Goal: Check status: Check status

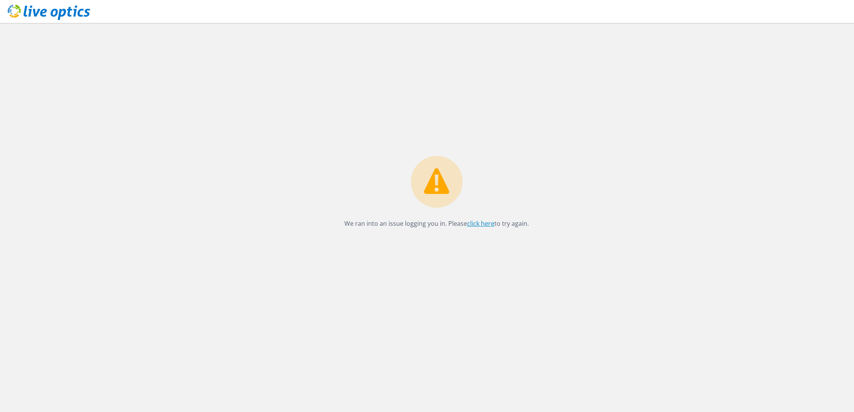
click at [486, 221] on link "click here" at bounding box center [480, 223] width 27 height 8
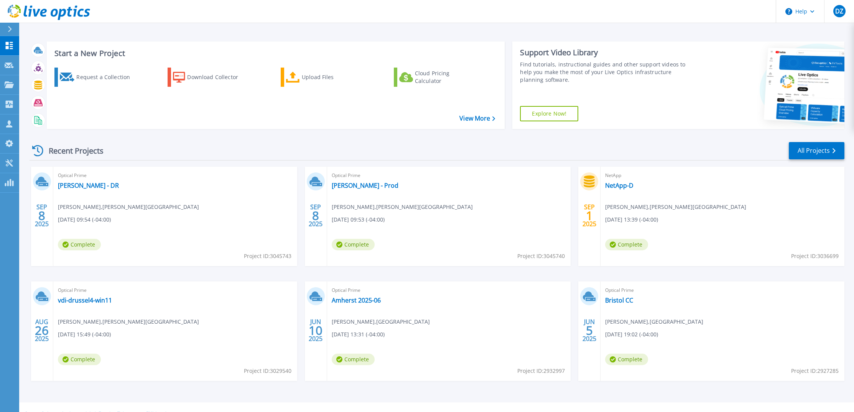
click at [771, 155] on div "Recent Projects All Projects" at bounding box center [437, 150] width 815 height 19
click at [64, 186] on link "[PERSON_NAME] - DR" at bounding box center [88, 185] width 61 height 8
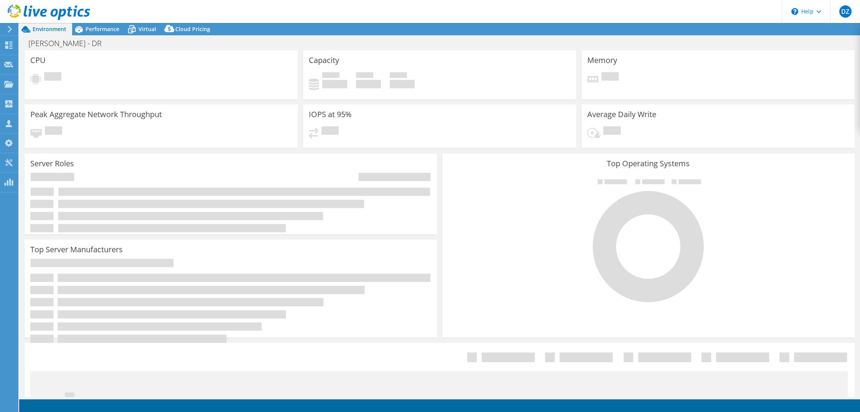
select select "USD"
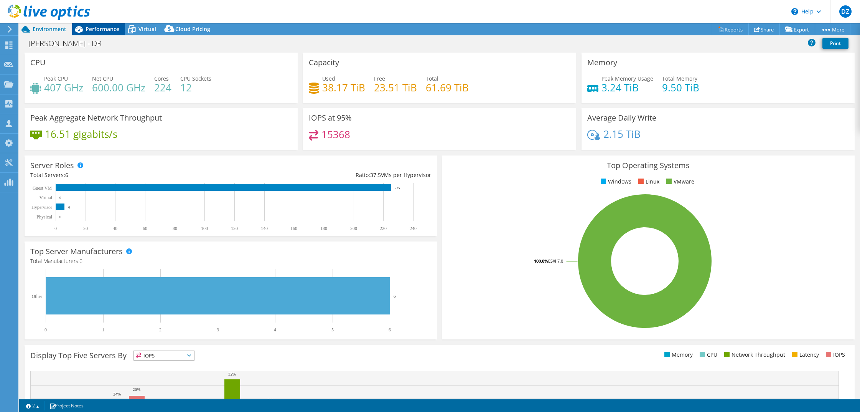
click at [107, 29] on span "Performance" at bounding box center [103, 28] width 34 height 7
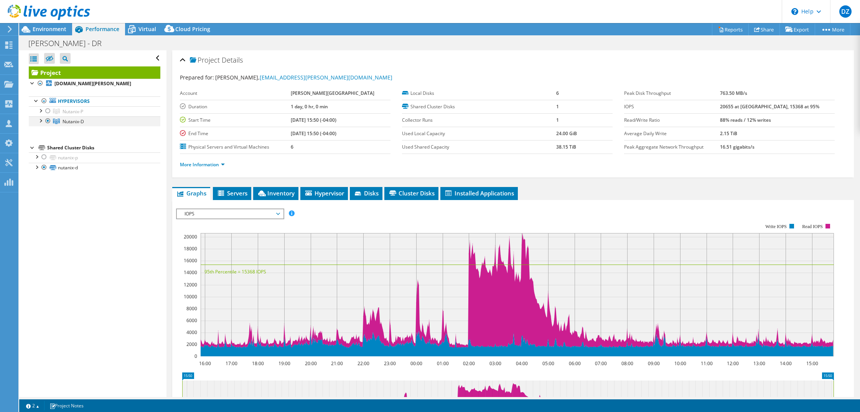
click at [40, 121] on div at bounding box center [40, 120] width 8 height 8
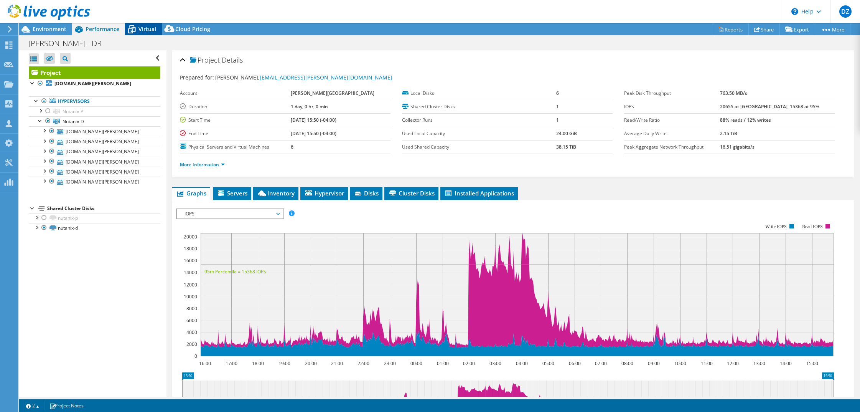
click at [147, 30] on span "Virtual" at bounding box center [148, 28] width 18 height 7
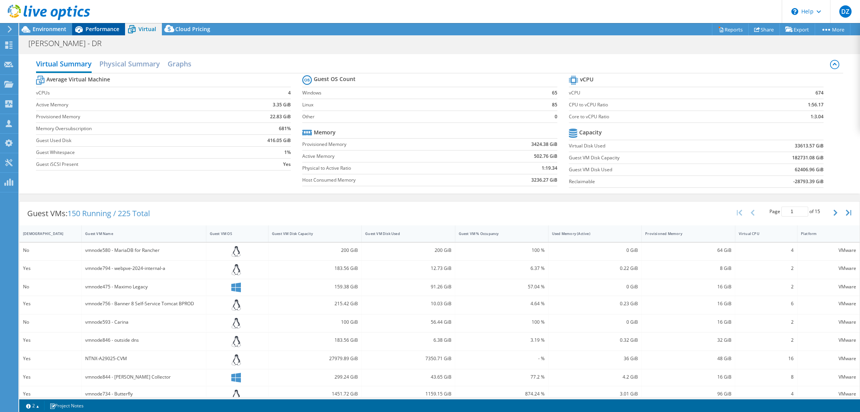
click at [108, 31] on span "Performance" at bounding box center [103, 28] width 34 height 7
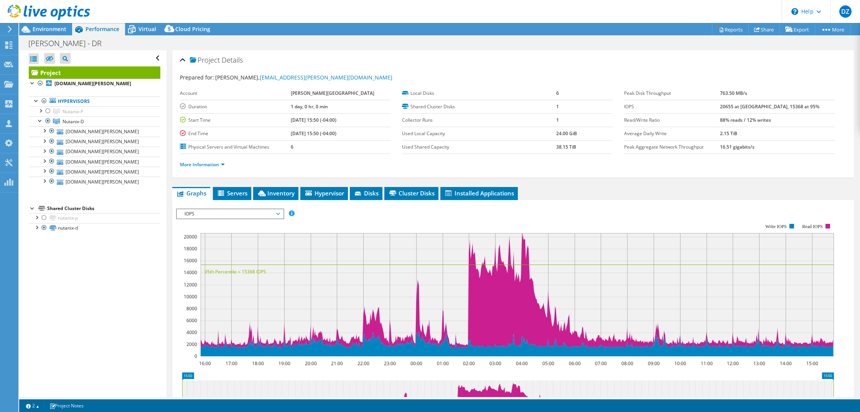
click at [735, 9] on header "DZ Channel Partner David Zhang david_zhang@shi.com SHI My Profile Log Out \n He…" at bounding box center [430, 11] width 860 height 23
